Goal: Communication & Community: Answer question/provide support

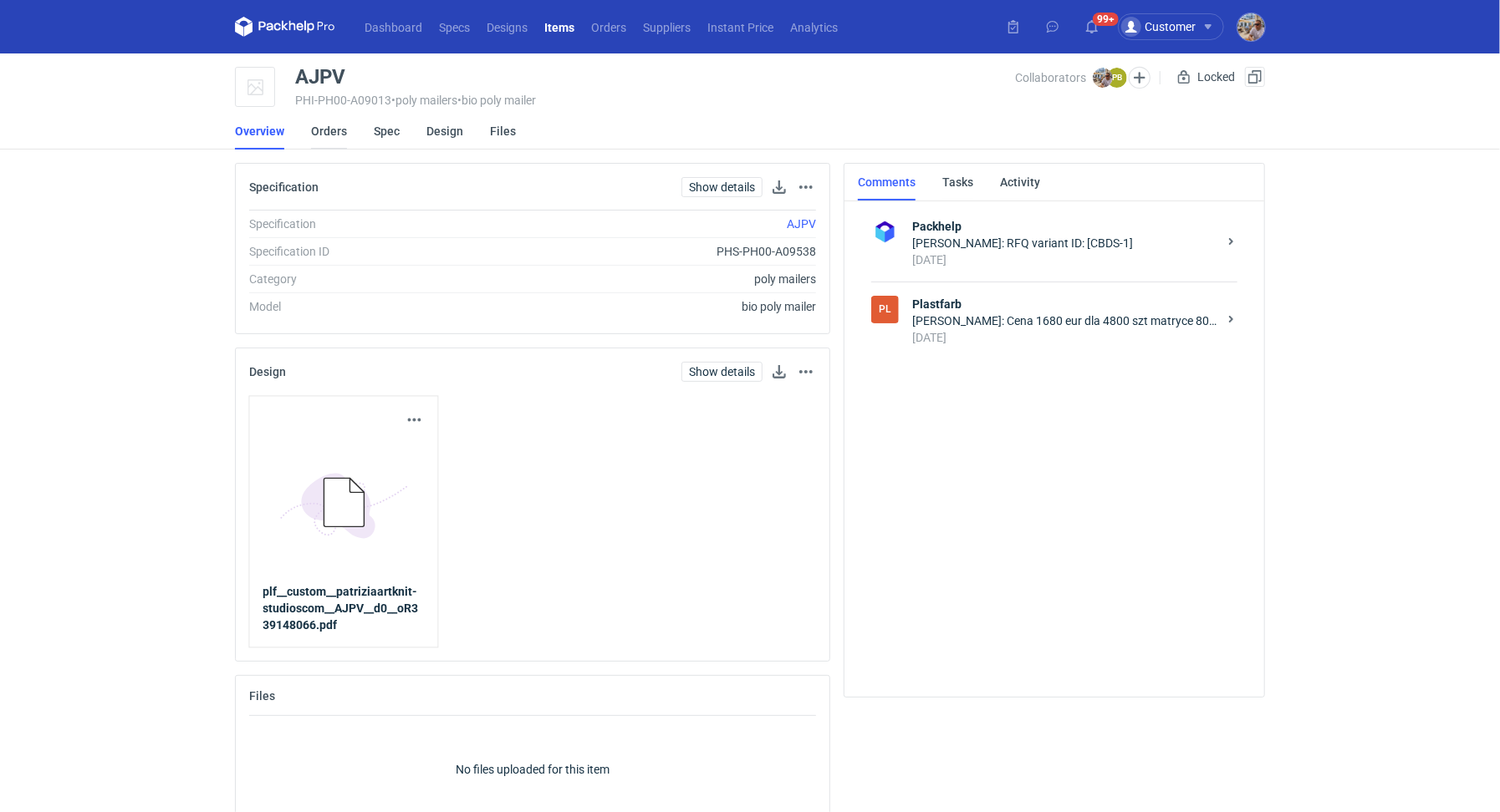
click at [321, 132] on link "Orders" at bounding box center [328, 131] width 36 height 36
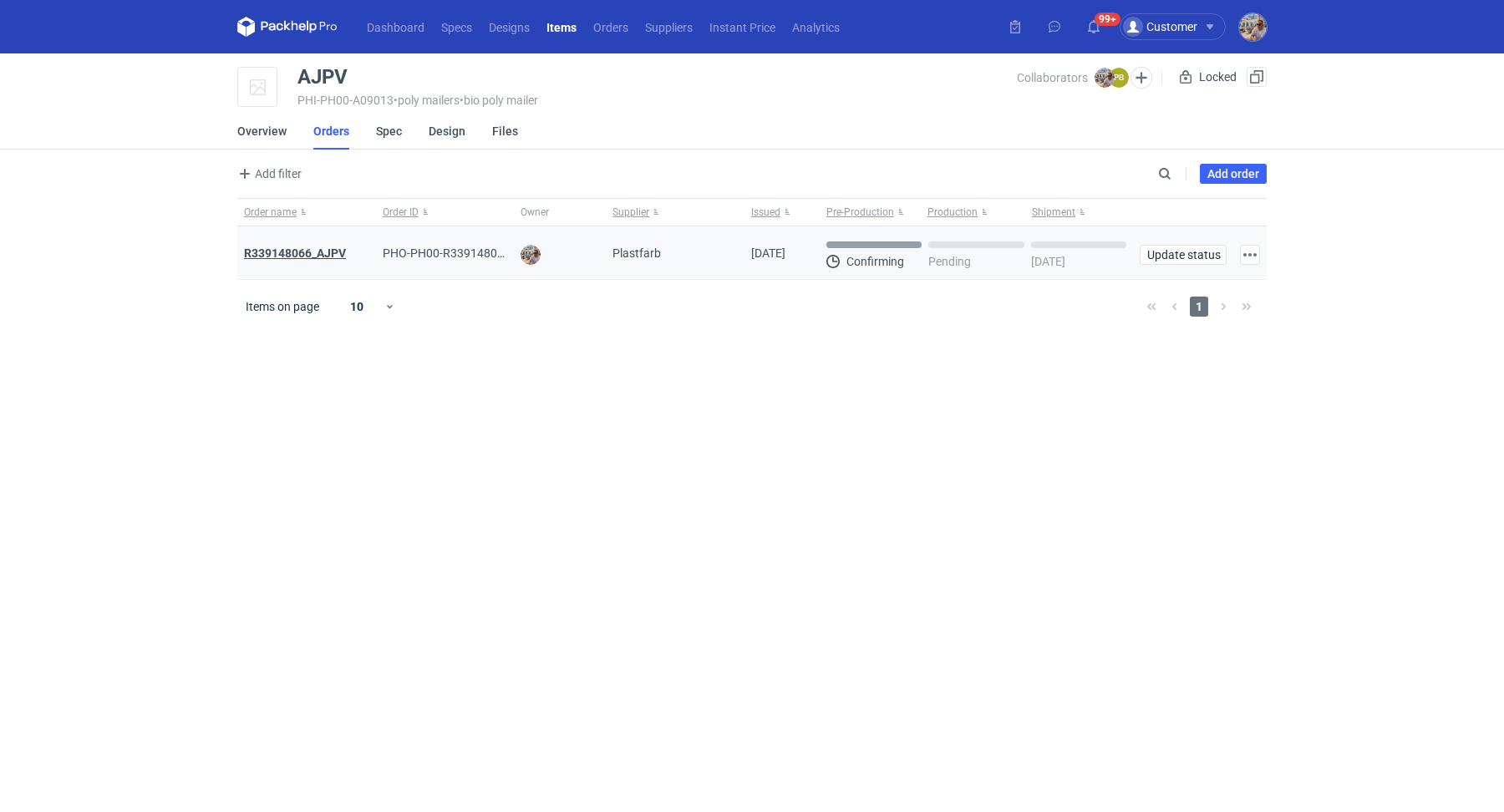
click at [291, 246] on strong "R339148066_AJPV" at bounding box center [295, 252] width 102 height 14
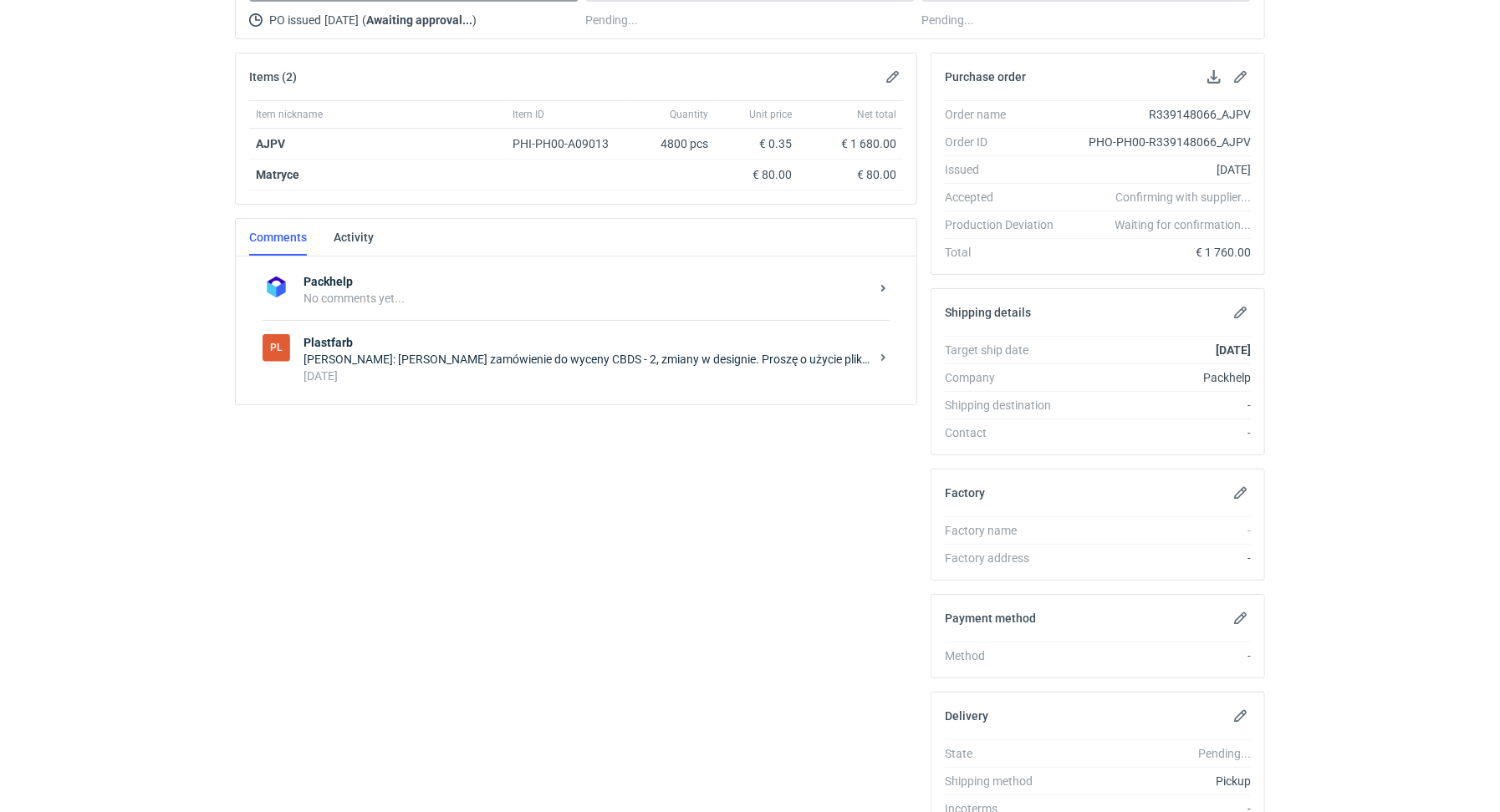
scroll to position [278, 0]
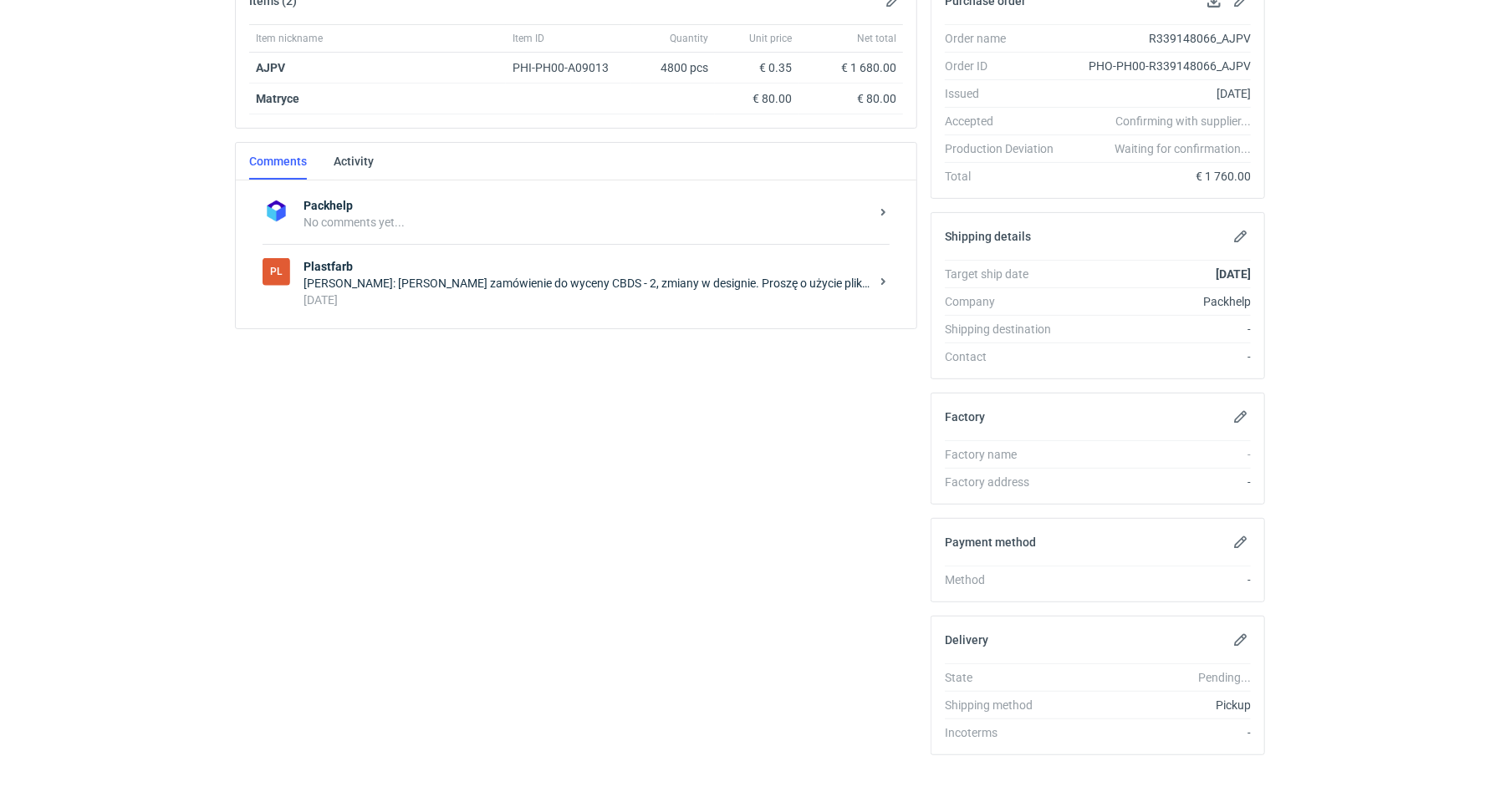
click at [377, 265] on strong "Plastfarb" at bounding box center [586, 266] width 566 height 16
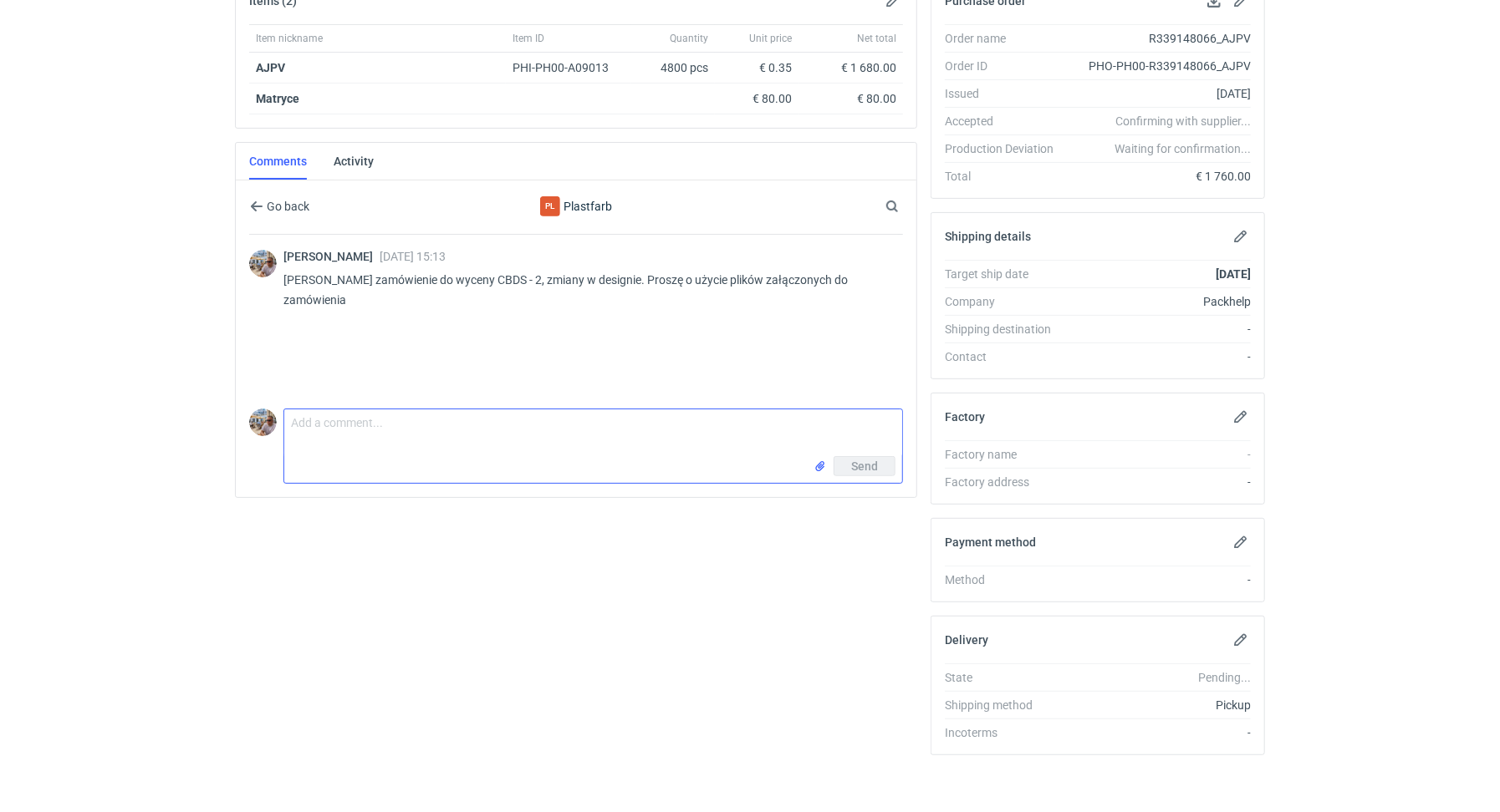
click at [383, 428] on textarea "Comment message" at bounding box center [593, 432] width 617 height 46
type textarea "Dzień dobry. Panie Piotrze proszę o potwierdzenie terminu realizacji."
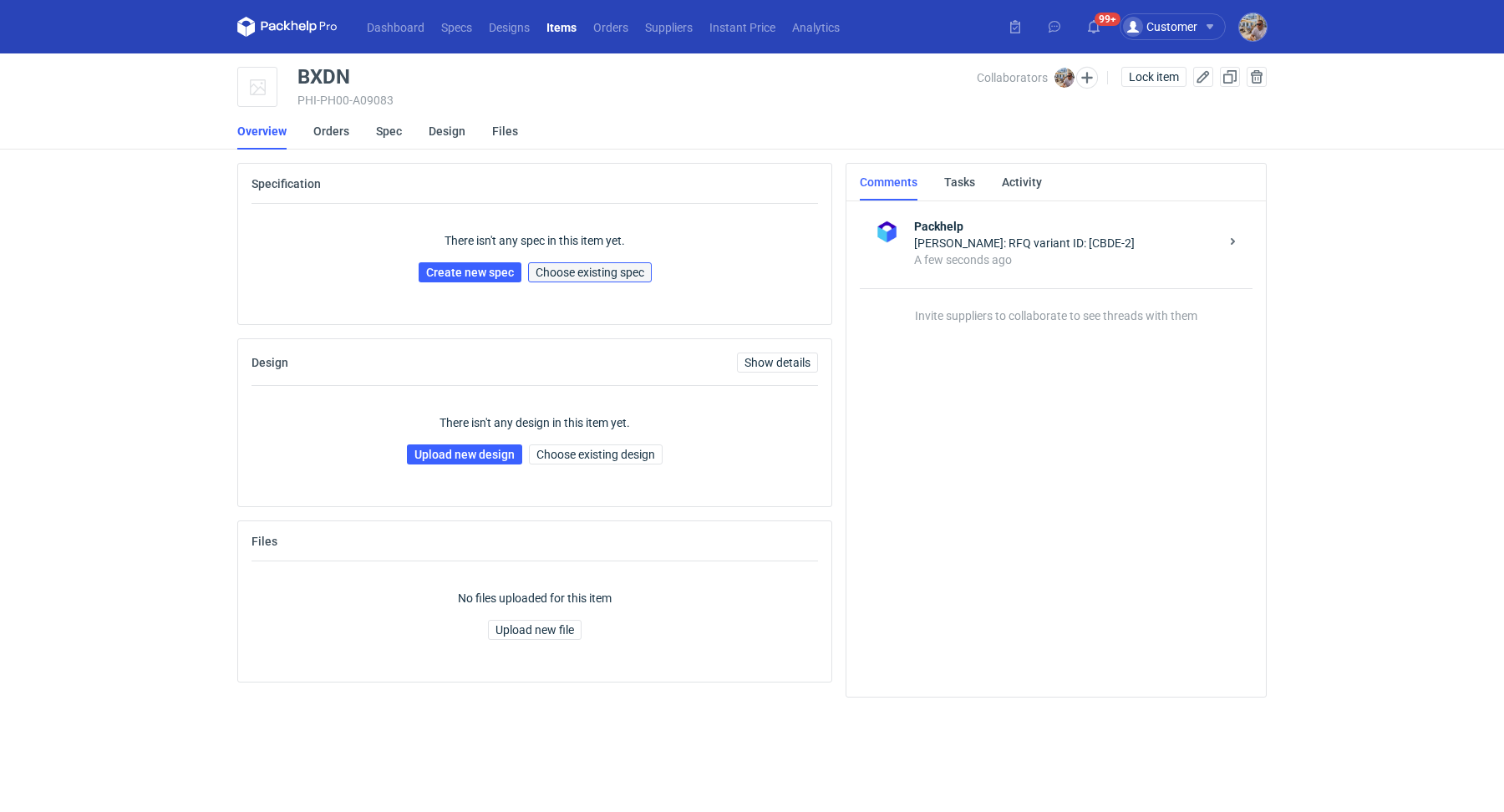
click at [612, 269] on span "Choose existing spec" at bounding box center [590, 272] width 108 height 12
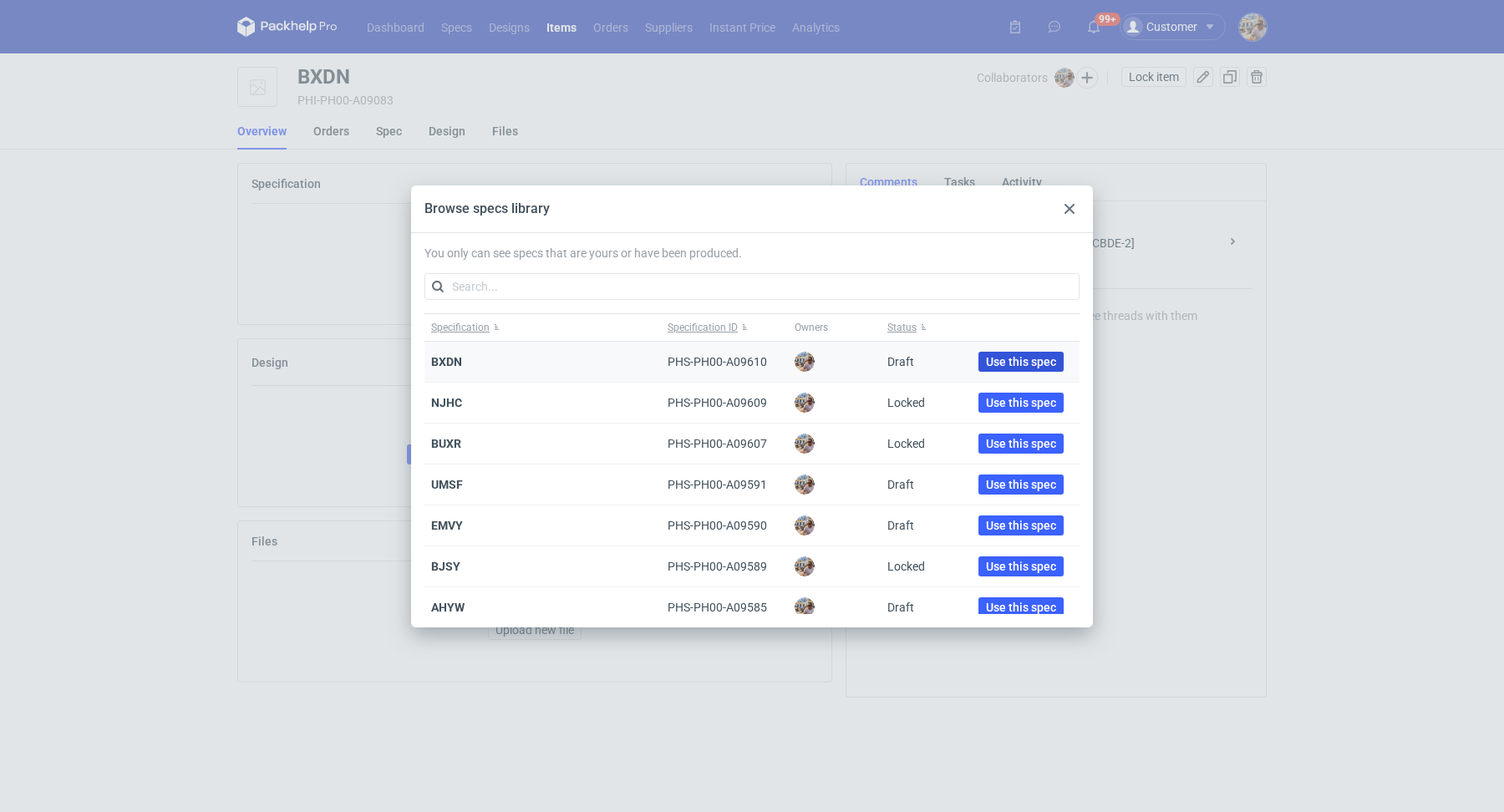
click at [1028, 353] on button "Use this spec" at bounding box center [1021, 362] width 86 height 20
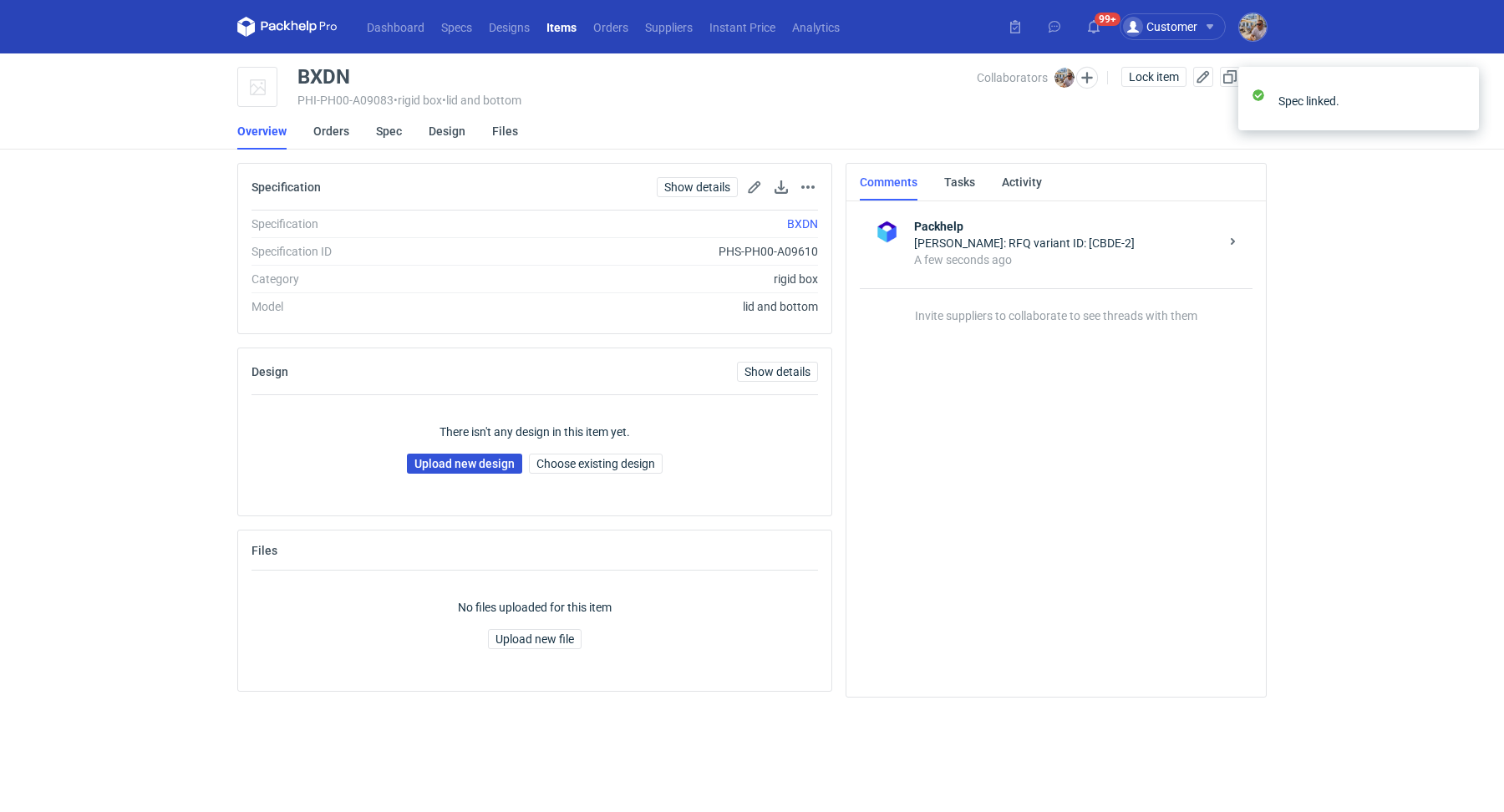
click at [477, 469] on link "Upload new design" at bounding box center [464, 464] width 116 height 20
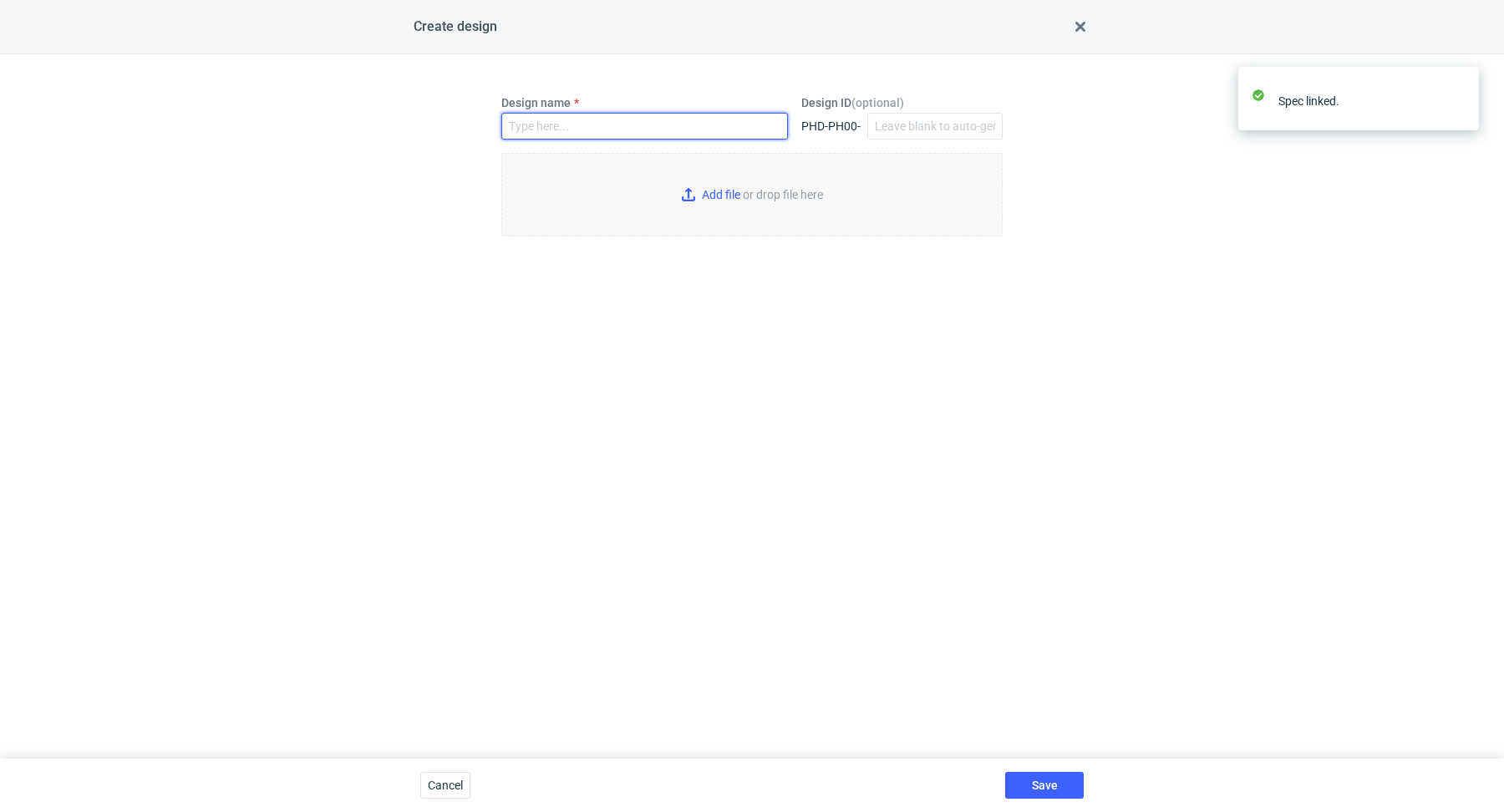
click at [575, 135] on input "Design name" at bounding box center [644, 126] width 286 height 26
click at [397, 329] on div "Design name Design ID ( optional ) PHD-PH00- Add file or drop file here" at bounding box center [752, 406] width 1504 height 704
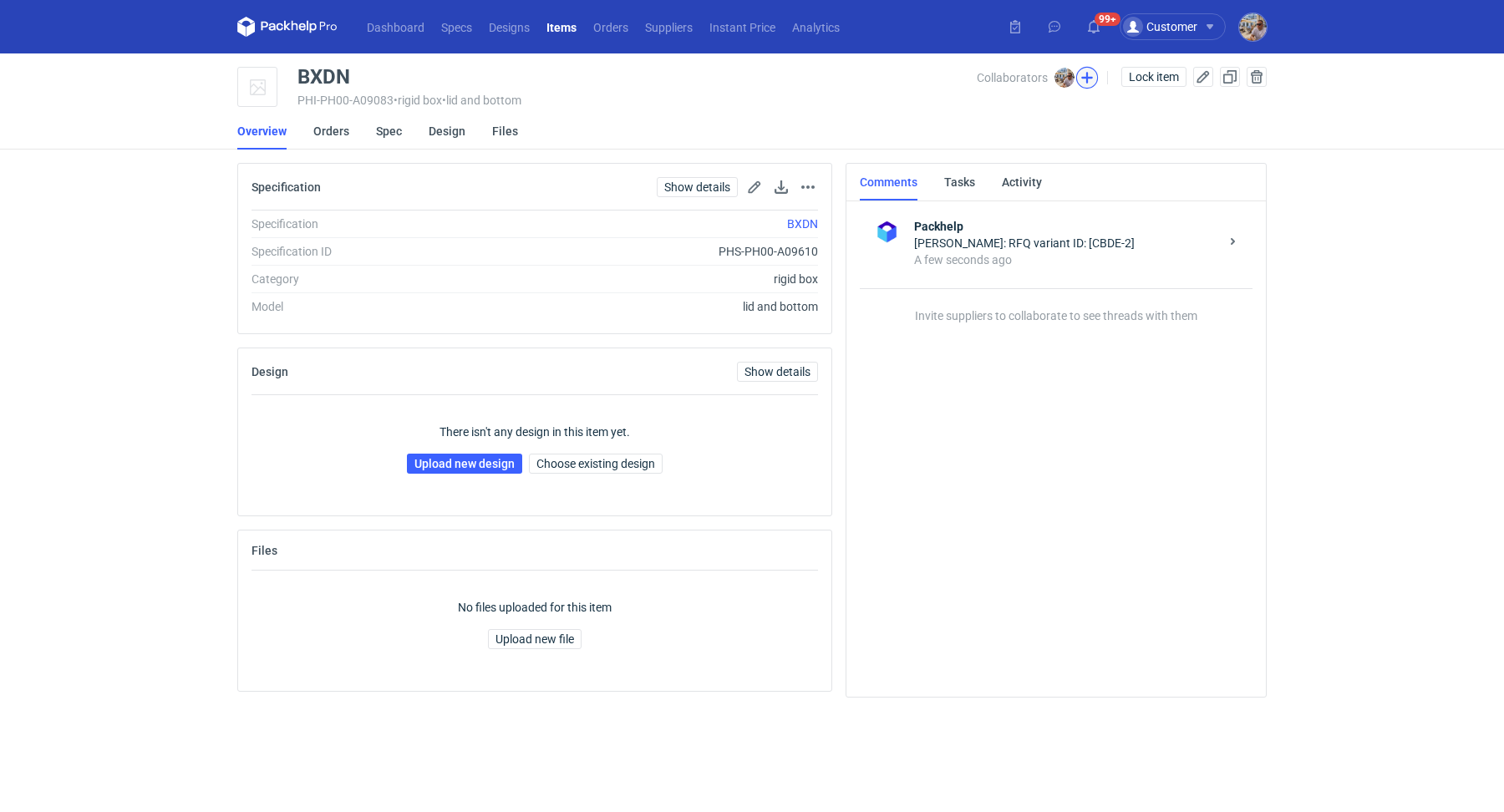
click at [1088, 75] on button "button" at bounding box center [1087, 77] width 22 height 22
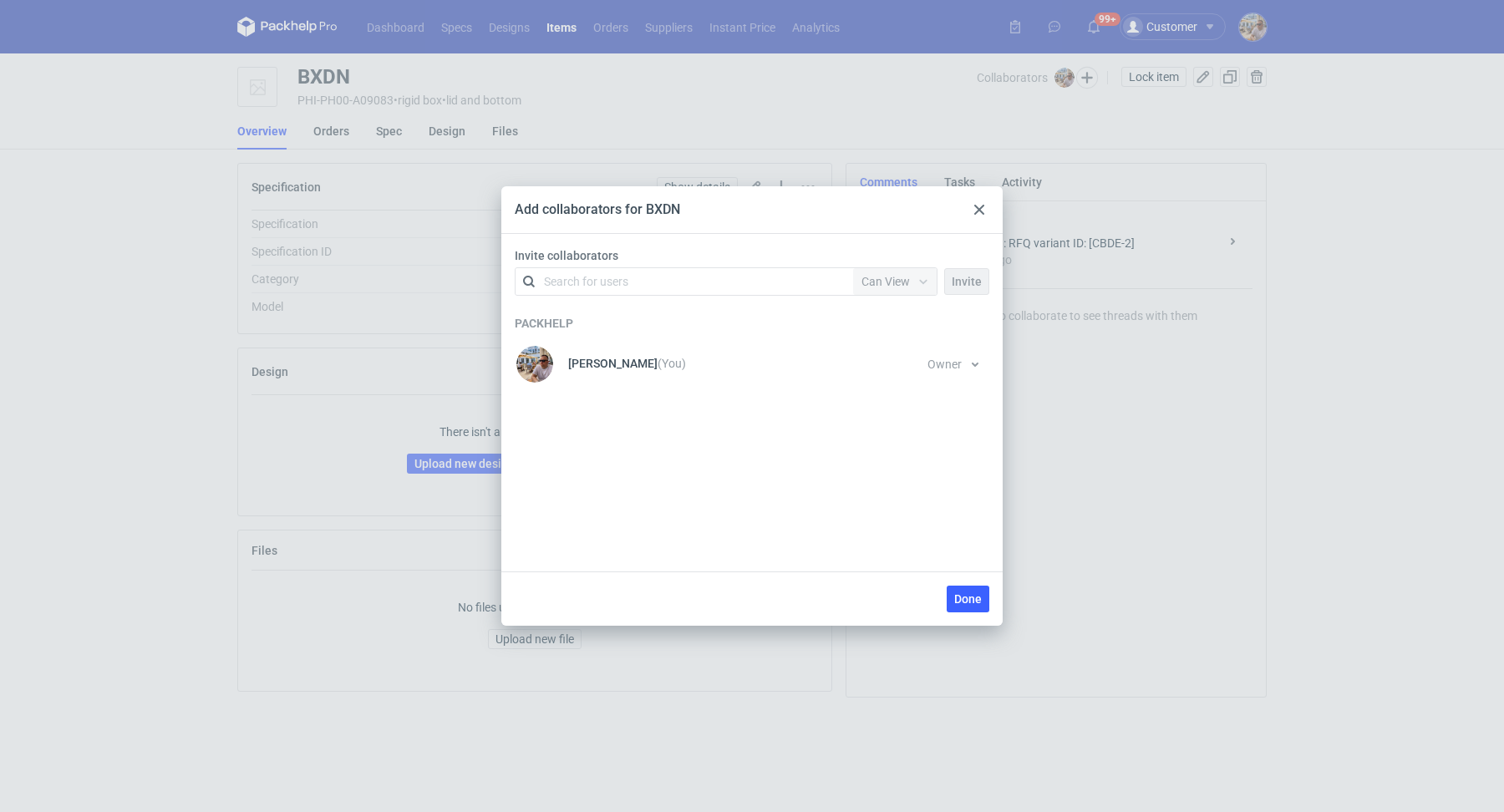
click at [577, 280] on div "Search for users" at bounding box center [586, 282] width 85 height 16
type input "czarnecki"
click at [605, 317] on div "Marcin Czarnecki • Polipak" at bounding box center [623, 322] width 135 height 16
click at [895, 275] on span "Can View" at bounding box center [885, 282] width 48 height 14
click at [900, 345] on span "Can Edit" at bounding box center [891, 345] width 44 height 16
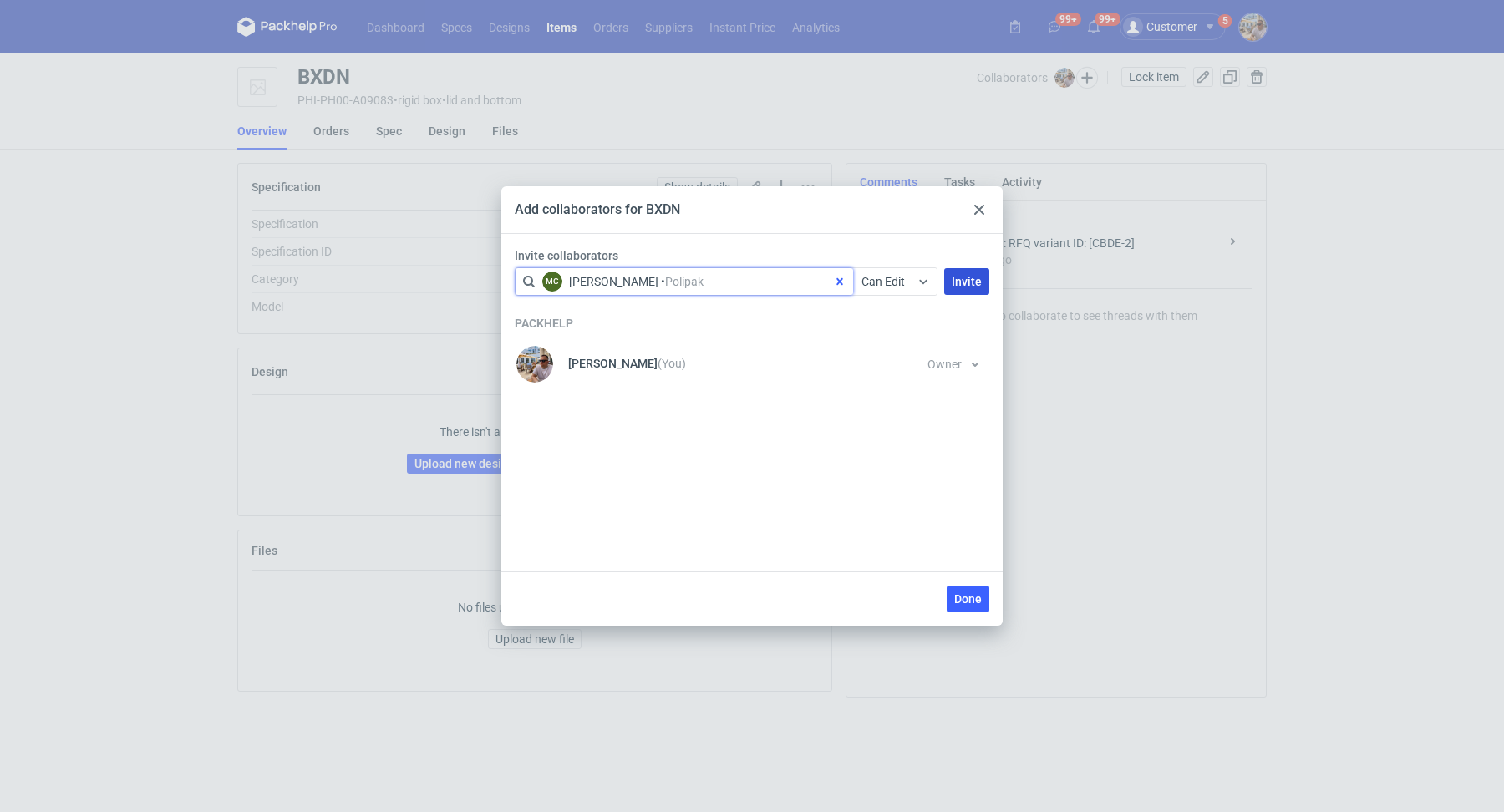
click at [971, 282] on span "Invite" at bounding box center [966, 282] width 30 height 12
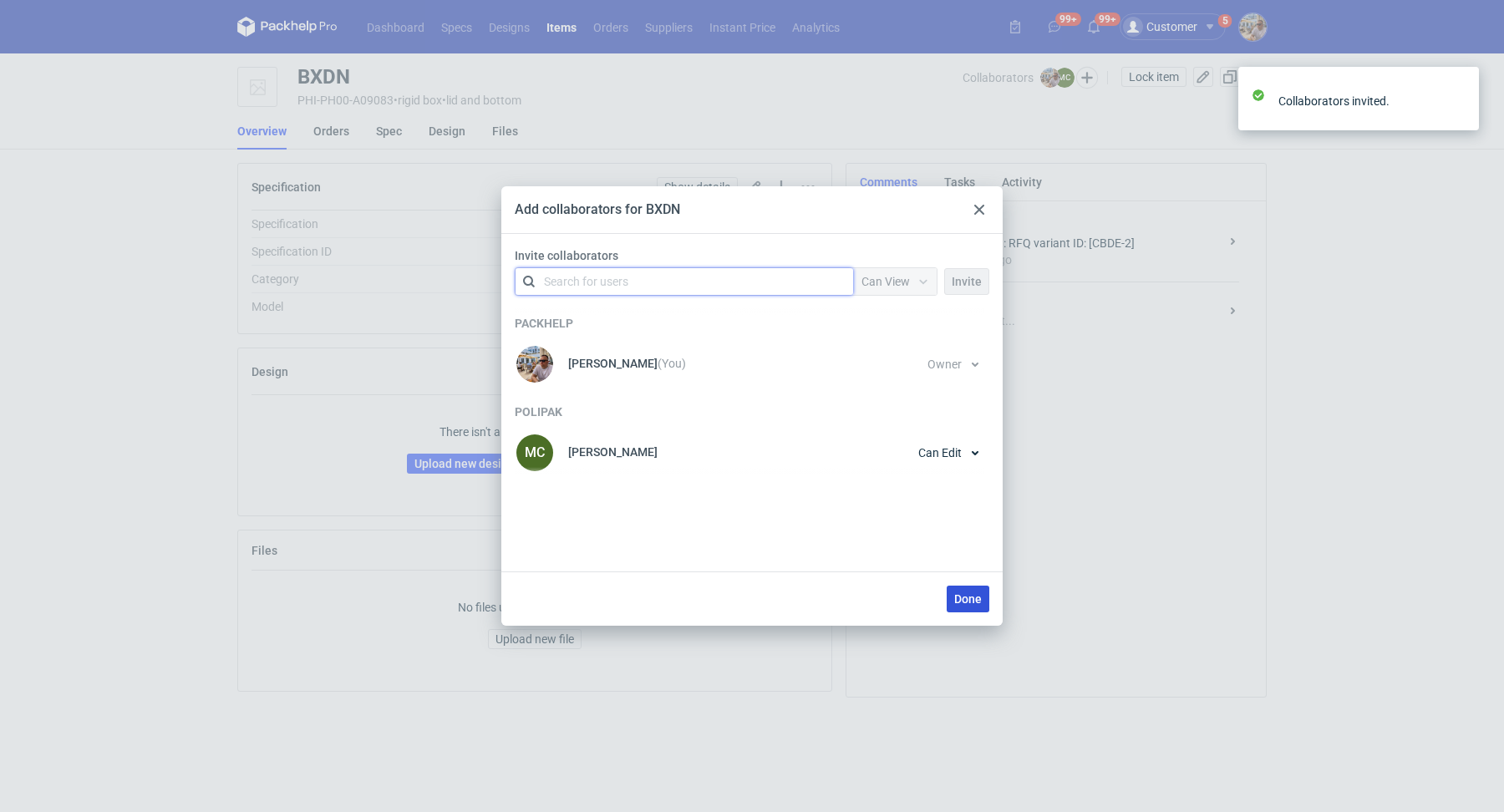
click at [988, 605] on button "Done" at bounding box center [968, 599] width 43 height 26
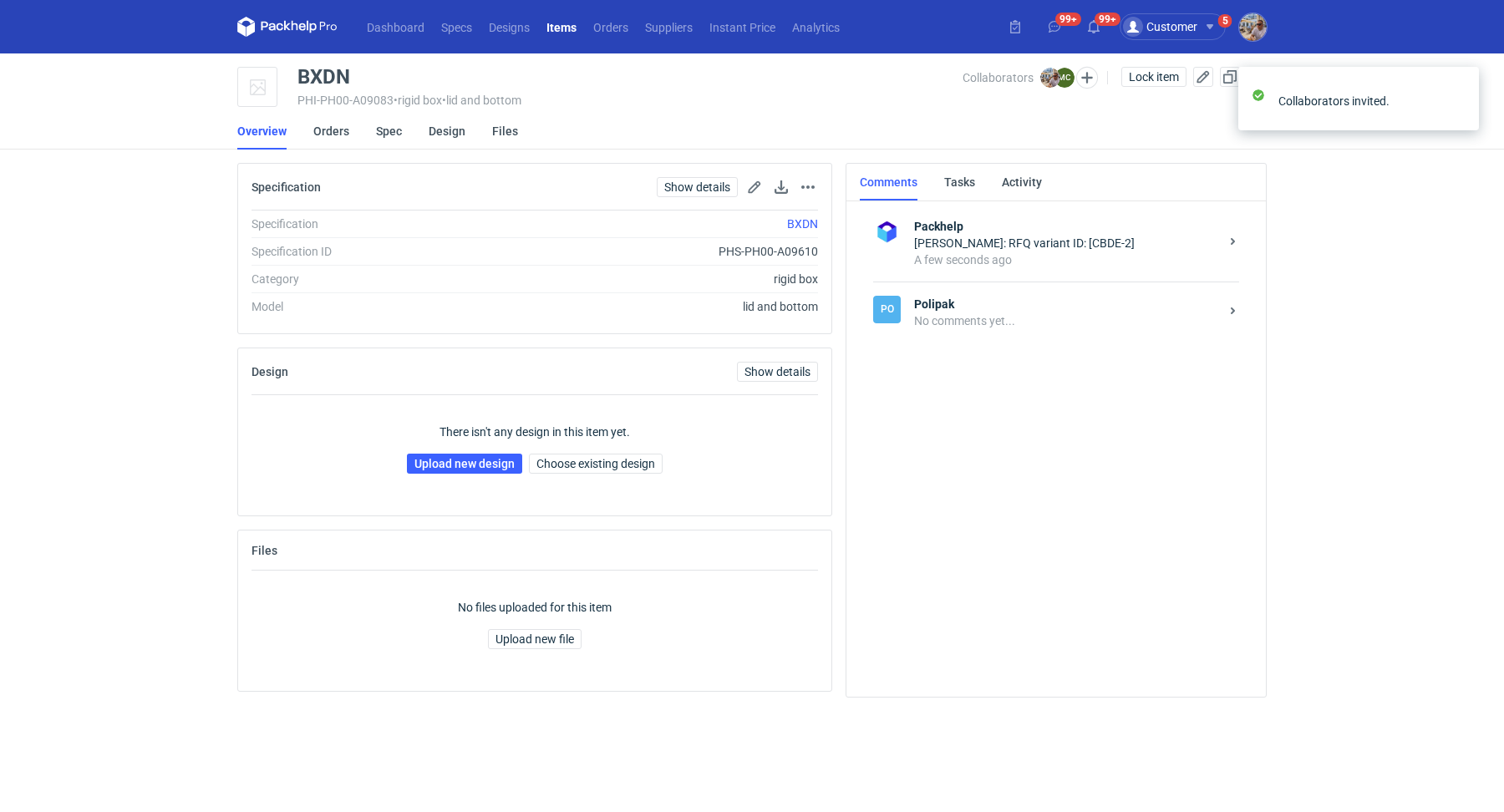
click at [960, 291] on div "Po Polipak No comments yet..." at bounding box center [1056, 312] width 366 height 61
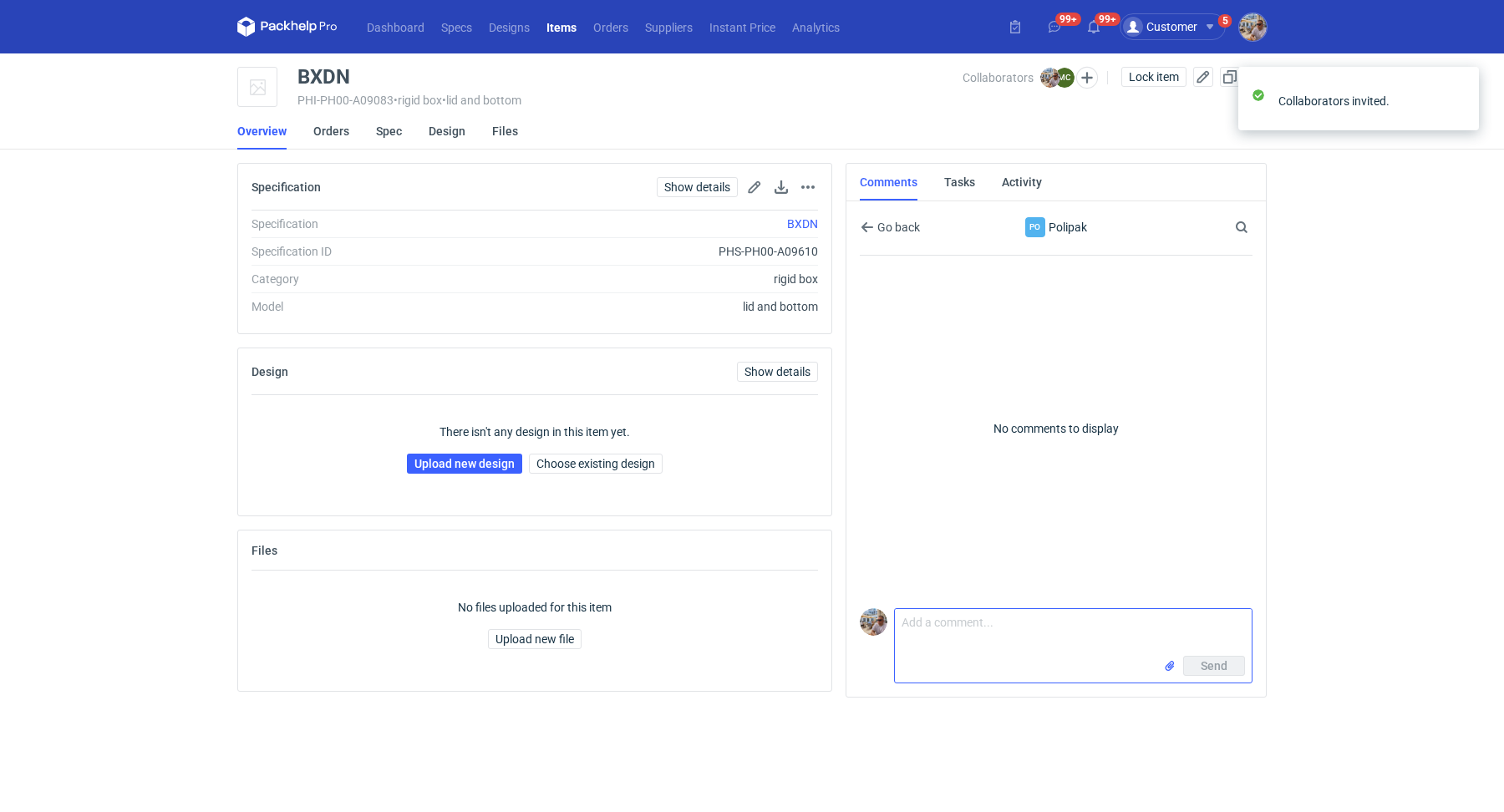
click at [925, 637] on textarea "Comment message" at bounding box center [1073, 632] width 356 height 46
paste textarea "CBDE-2"
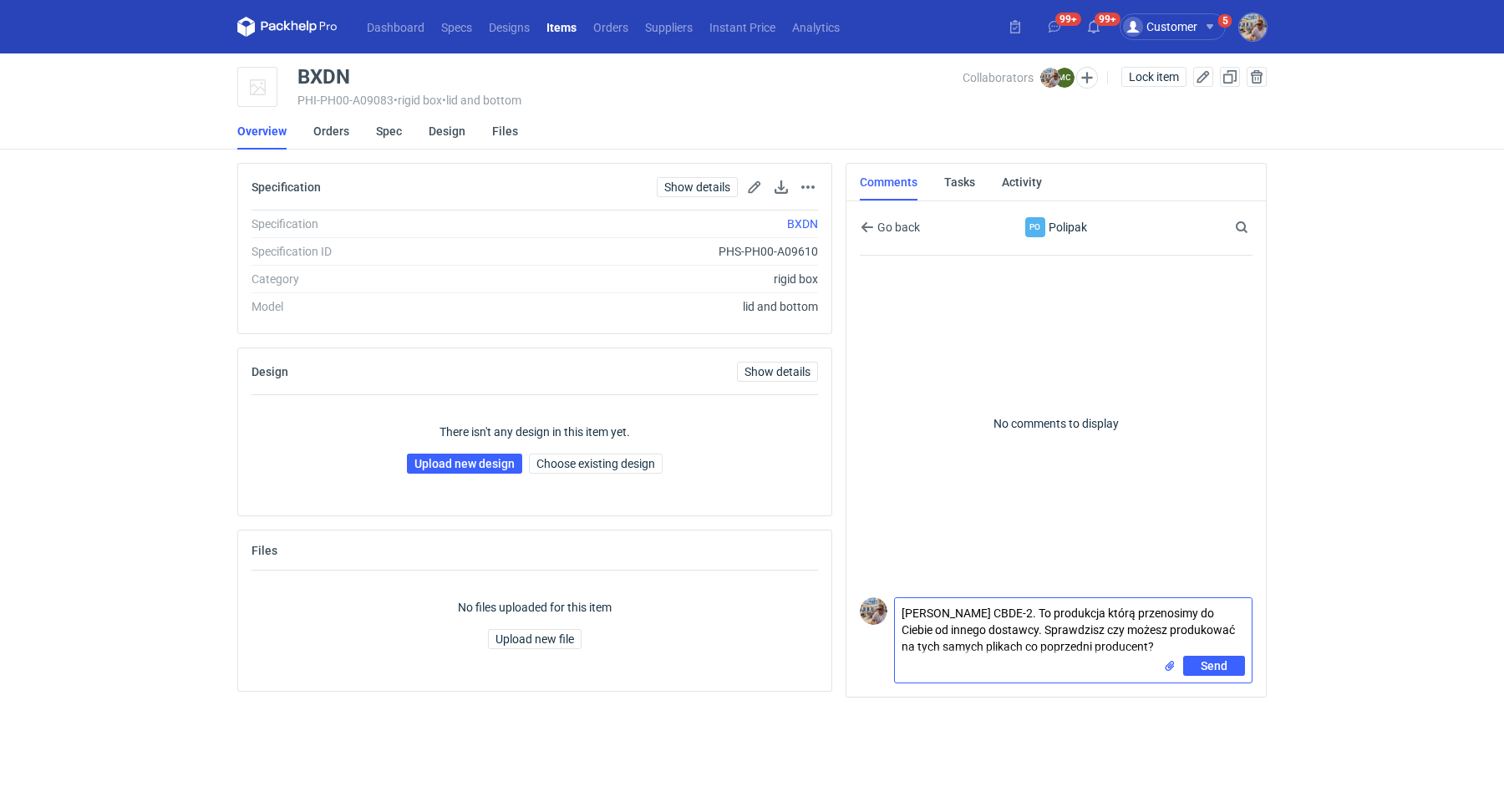
click at [1169, 673] on input "file" at bounding box center [1169, 665] width 14 height 17
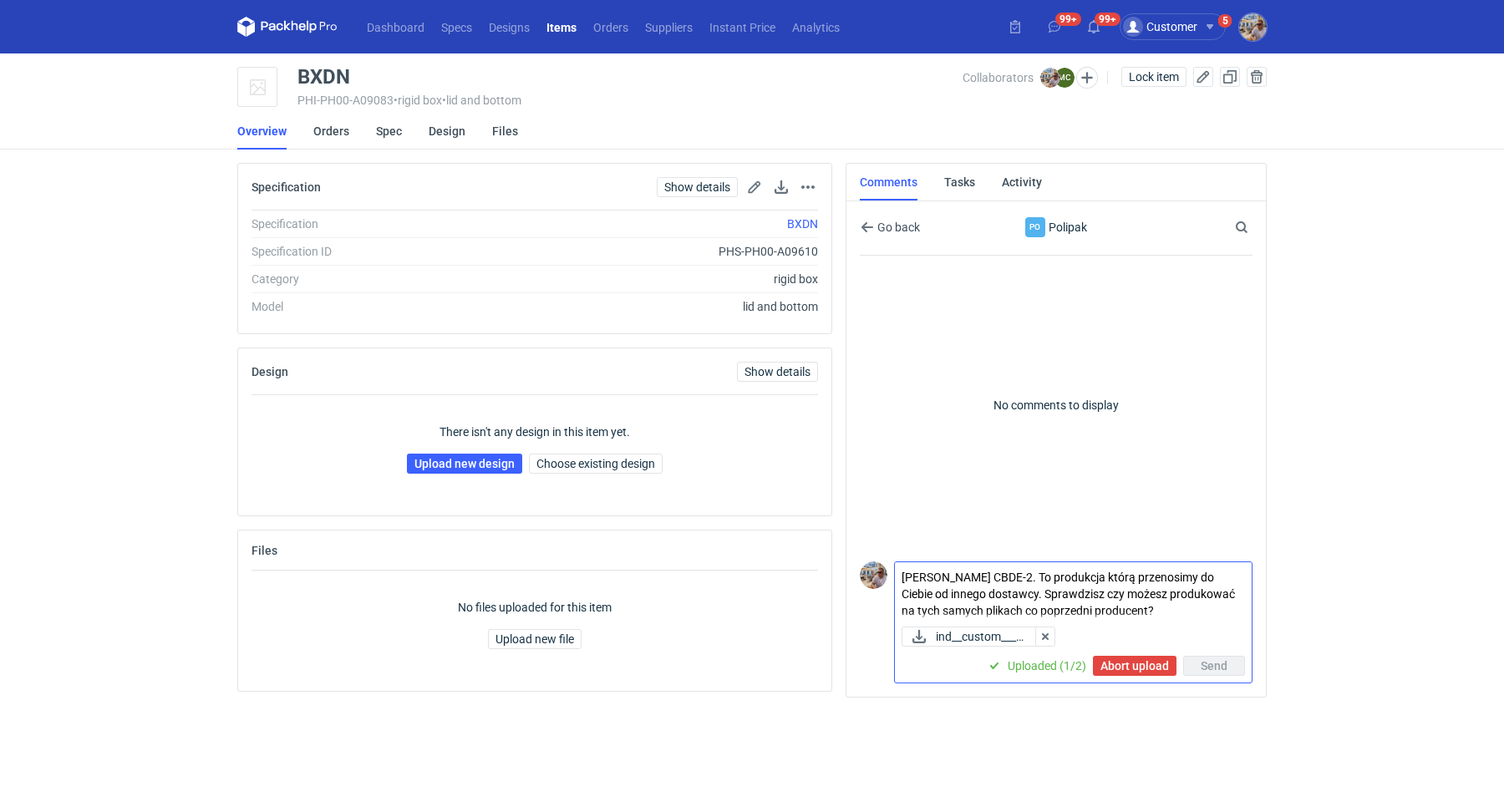
click at [1130, 611] on textarea "Marcin wycena CBDE-2. To produkcja którą przenosimy do Ciebie od innego dostawc…" at bounding box center [1073, 591] width 356 height 57
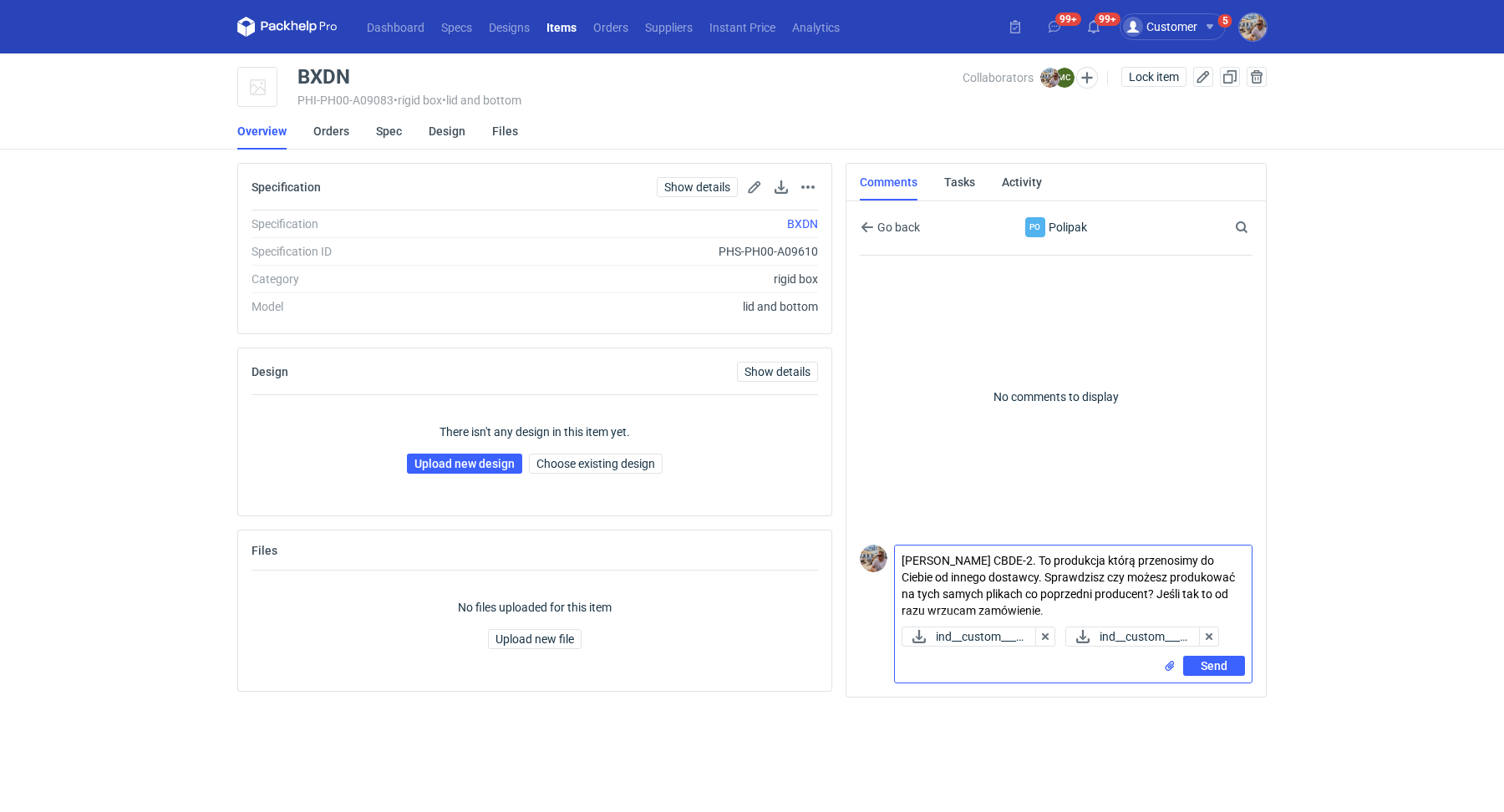
type textarea "Marcin wycena CBDE-2. To produkcja którą przenosimy do Ciebie od innego dostawc…"
click at [1237, 665] on button "Send" at bounding box center [1214, 666] width 62 height 20
